Goal: Information Seeking & Learning: Learn about a topic

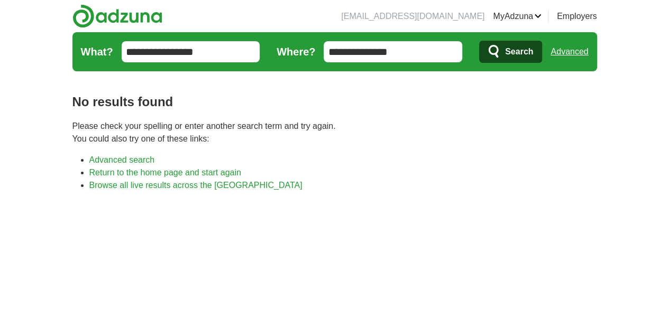
click at [402, 47] on input "**********" at bounding box center [392, 51] width 138 height 21
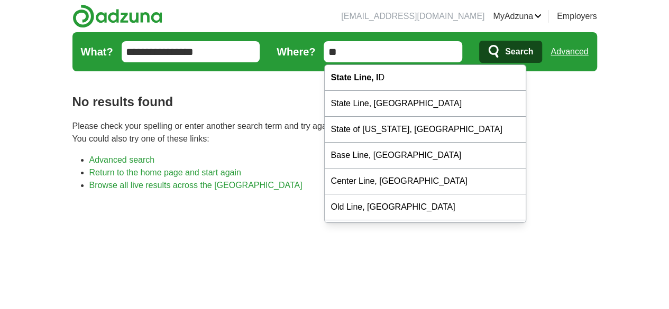
type input "*"
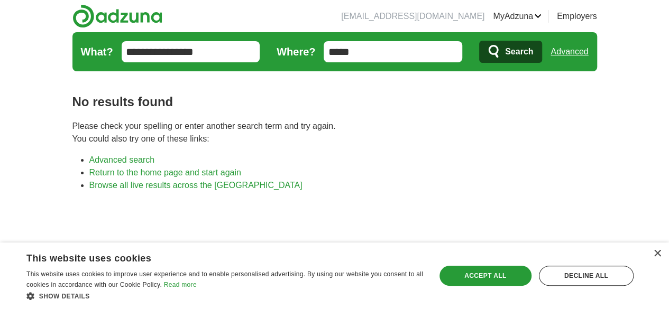
type input "*****"
click at [479, 41] on button "Search" at bounding box center [510, 52] width 63 height 22
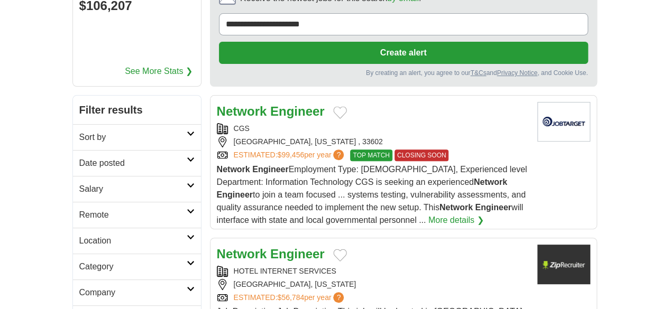
scroll to position [129, 0]
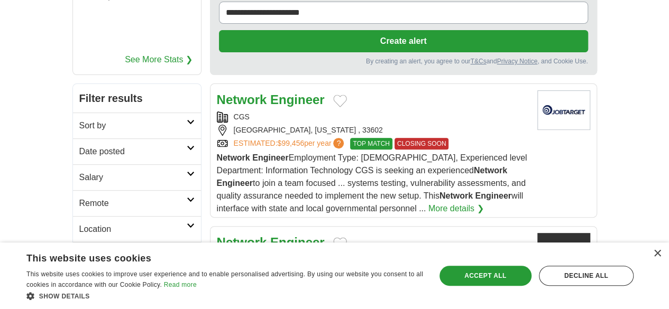
click at [270, 92] on strong "Engineer" at bounding box center [297, 99] width 54 height 14
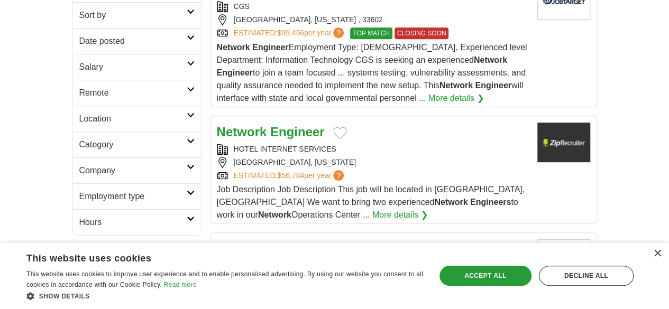
scroll to position [240, 0]
click at [270, 124] on strong "Engineer" at bounding box center [297, 131] width 54 height 14
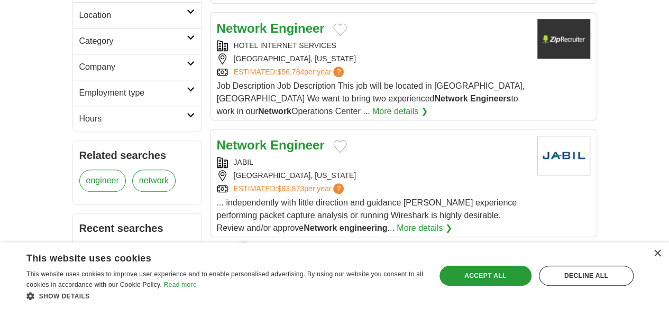
scroll to position [363, 0]
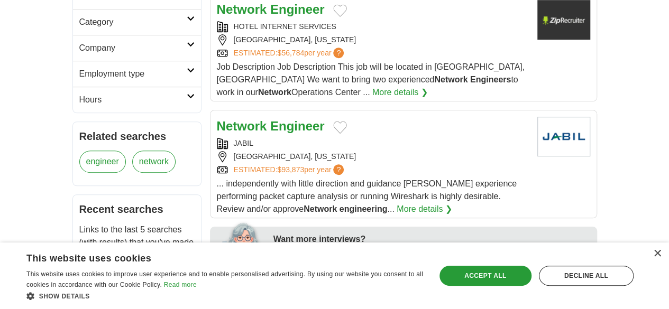
click at [275, 119] on strong "Engineer" at bounding box center [297, 126] width 54 height 14
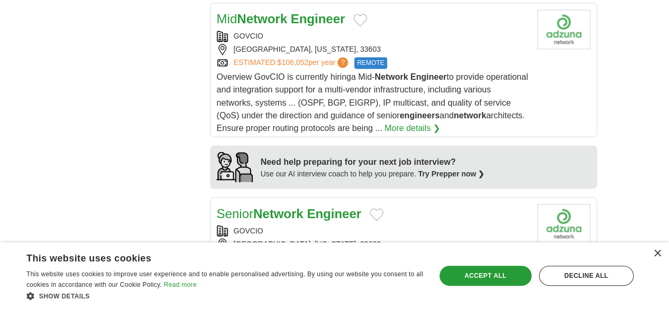
scroll to position [907, 0]
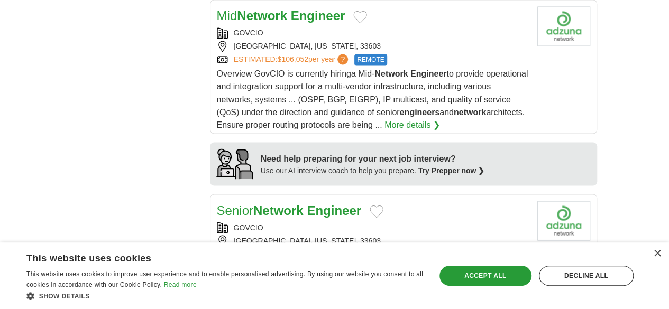
click at [307, 203] on strong "Engineer" at bounding box center [334, 210] width 54 height 14
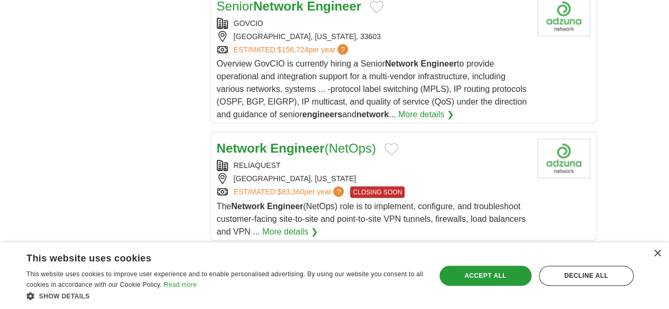
scroll to position [1111, 0]
click at [307, 258] on strong "Engineer" at bounding box center [334, 265] width 54 height 14
